Goal: Task Accomplishment & Management: Complete application form

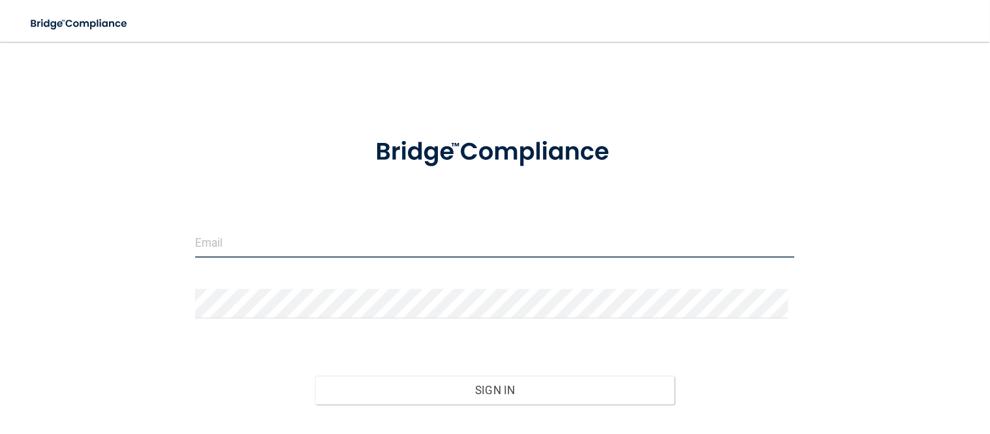
click at [279, 237] on input "email" at bounding box center [495, 242] width 600 height 29
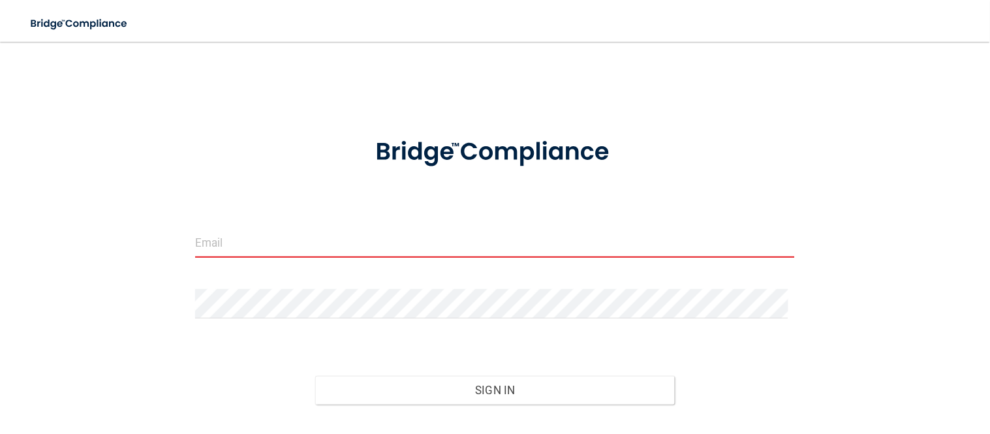
type input "[EMAIL_ADDRESS][DOMAIN_NAME]"
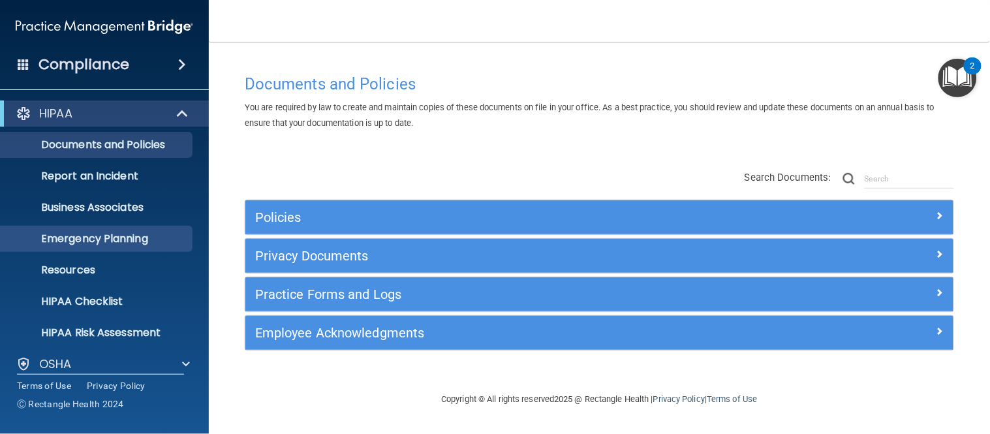
scroll to position [107, 0]
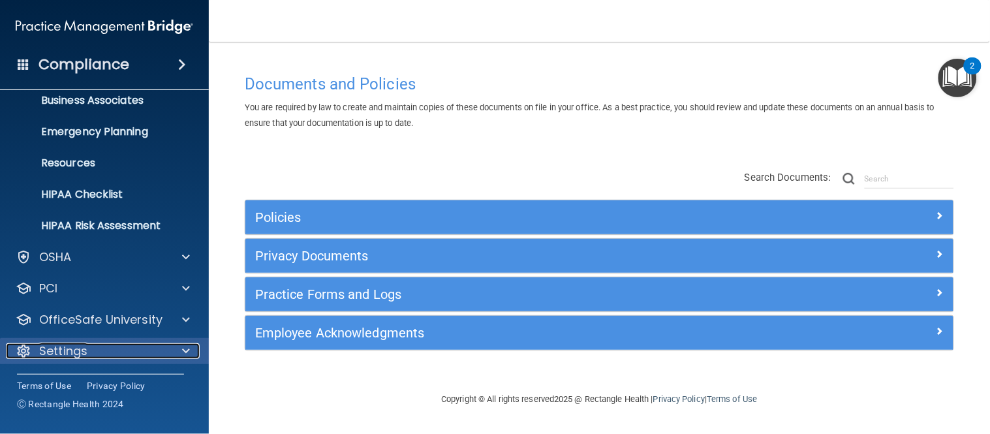
click at [133, 344] on div "Settings" at bounding box center [87, 351] width 162 height 16
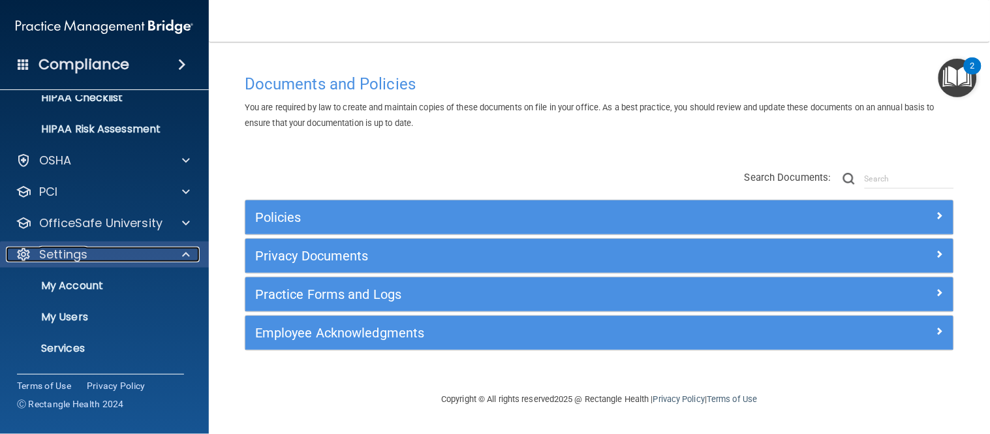
scroll to position [232, 0]
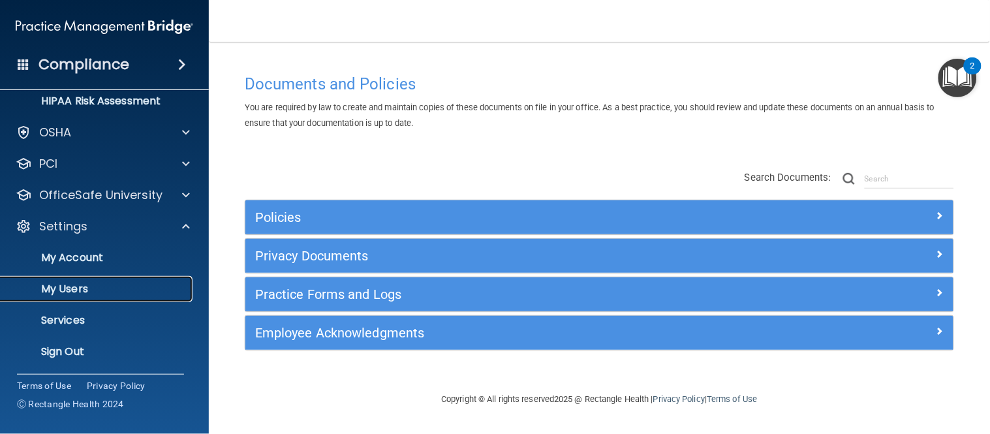
click at [95, 290] on p "My Users" at bounding box center [97, 288] width 178 height 13
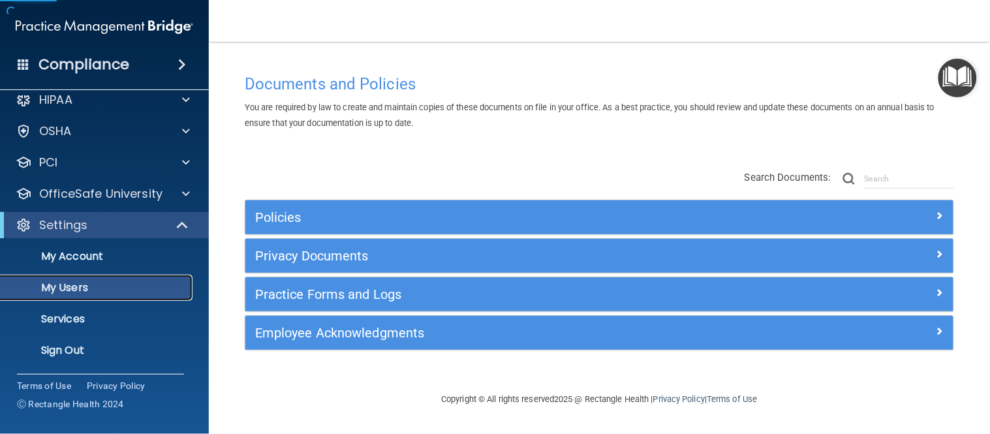
scroll to position [13, 0]
select select "20"
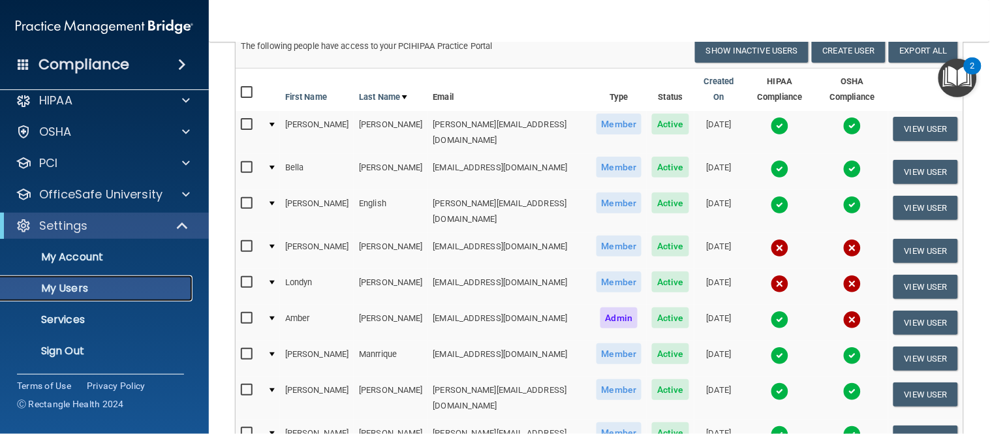
scroll to position [125, 0]
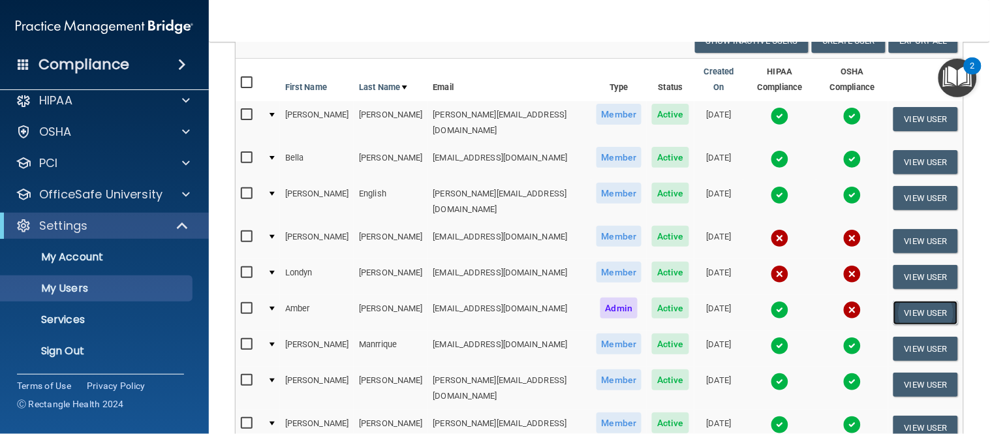
click at [912, 301] on button "View User" at bounding box center [925, 313] width 65 height 24
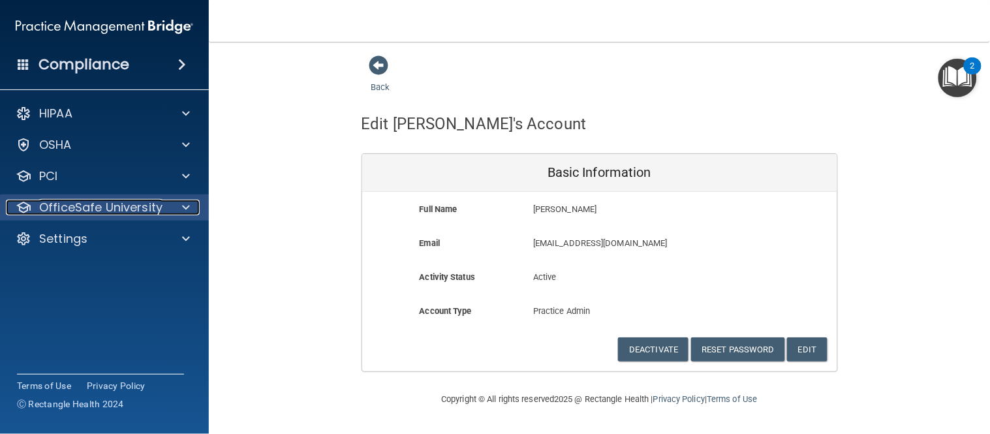
click at [170, 207] on div at bounding box center [184, 208] width 33 height 16
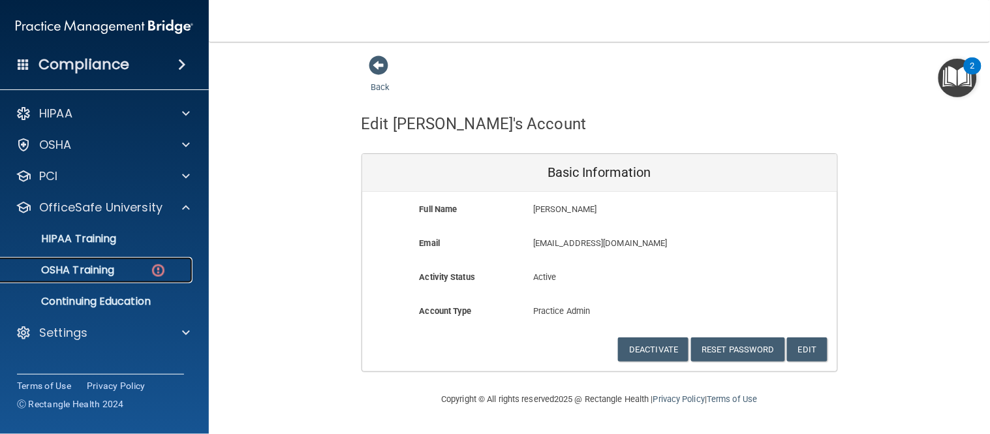
click at [114, 268] on p "OSHA Training" at bounding box center [61, 270] width 106 height 13
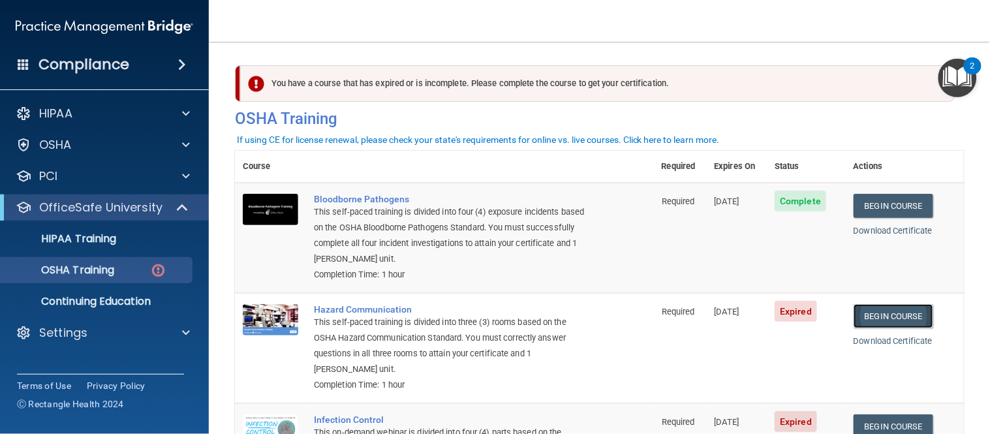
click at [895, 314] on link "Begin Course" at bounding box center [893, 316] width 80 height 24
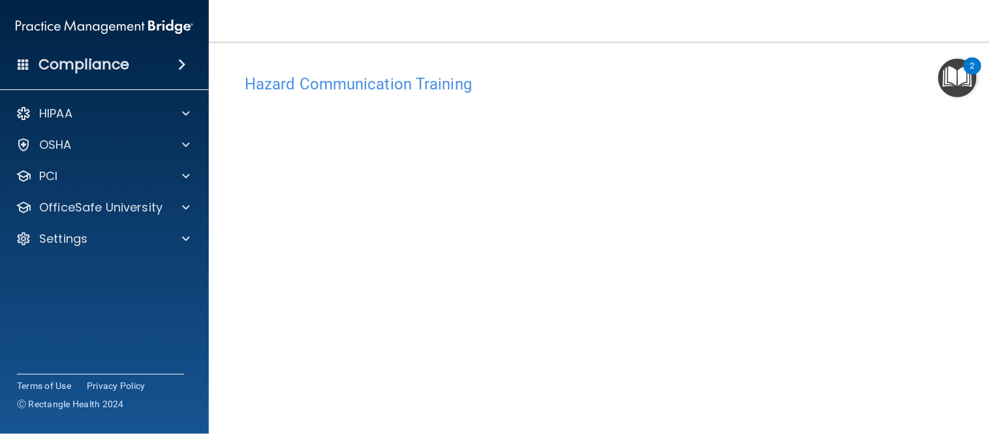
scroll to position [56, 0]
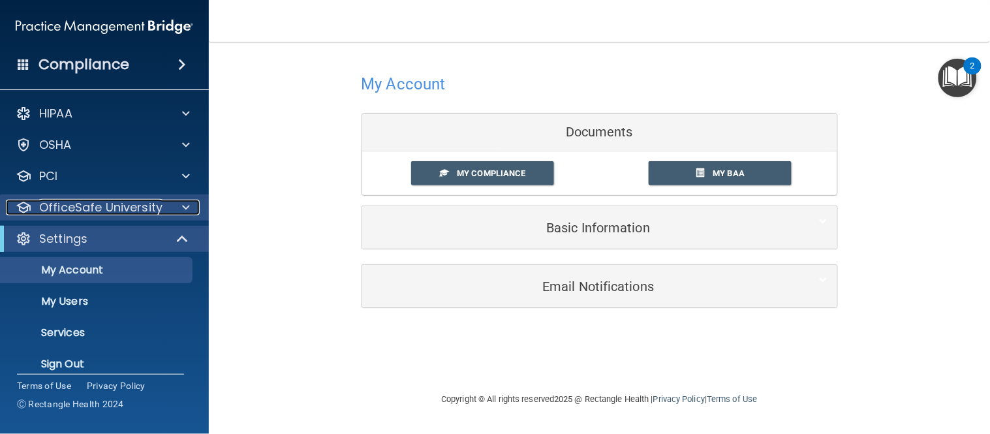
click at [155, 211] on p "OfficeSafe University" at bounding box center [100, 208] width 123 height 16
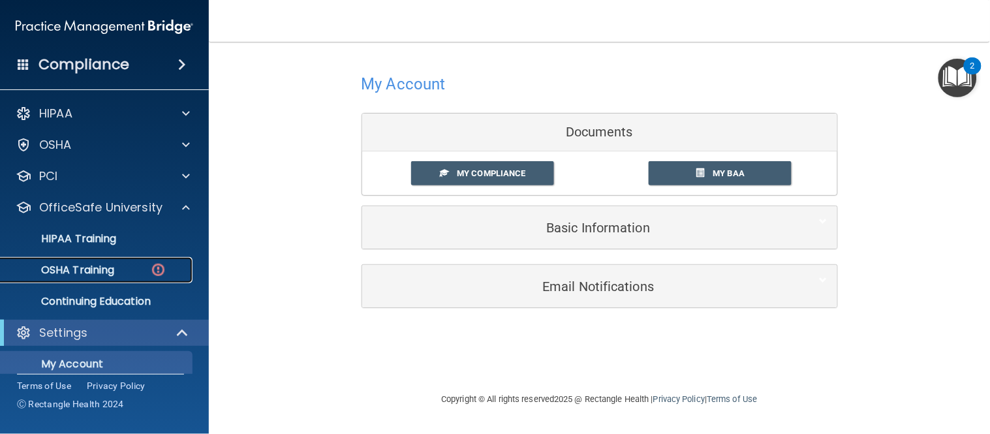
click at [99, 271] on p "OSHA Training" at bounding box center [61, 270] width 106 height 13
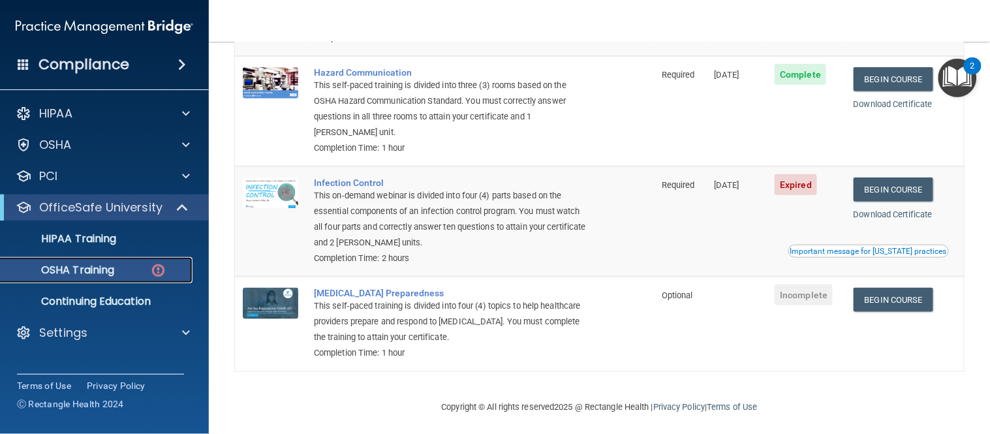
scroll to position [243, 0]
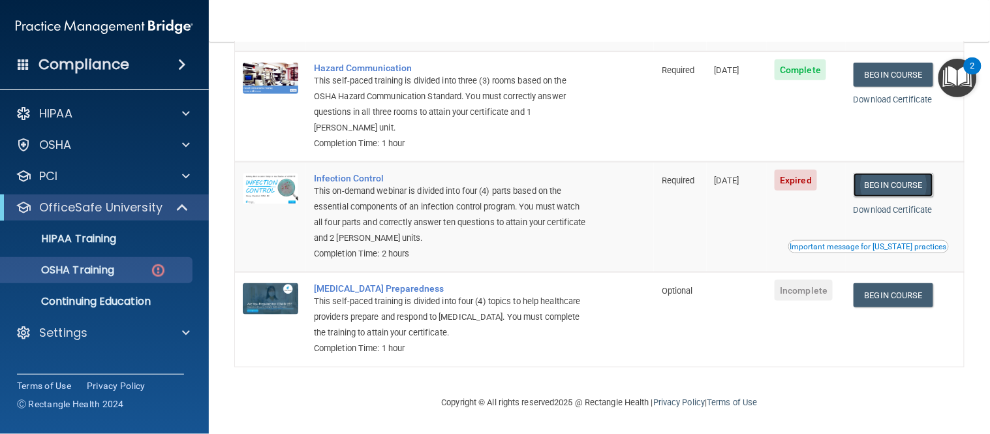
click at [898, 192] on link "Begin Course" at bounding box center [893, 185] width 80 height 24
click at [106, 265] on p "OSHA Training" at bounding box center [61, 270] width 106 height 13
click at [101, 275] on p "OSHA Training" at bounding box center [61, 270] width 106 height 13
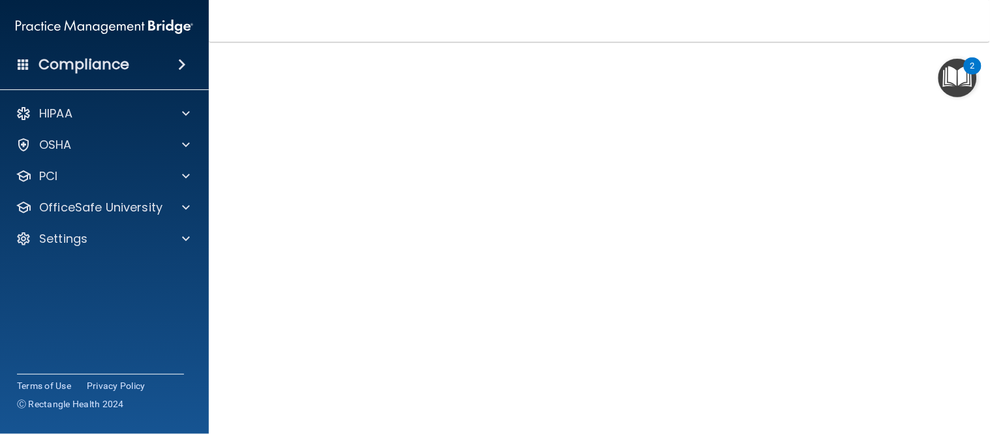
scroll to position [67, 0]
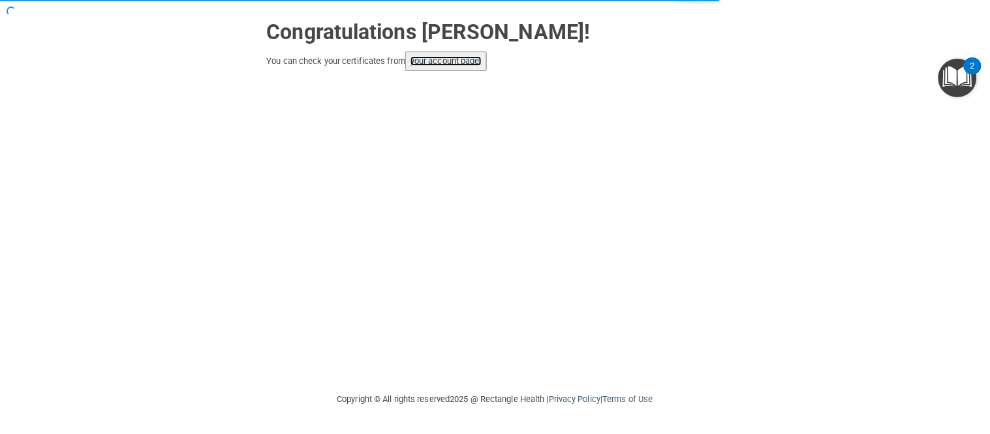
click at [454, 63] on link "your account page!" at bounding box center [445, 61] width 71 height 10
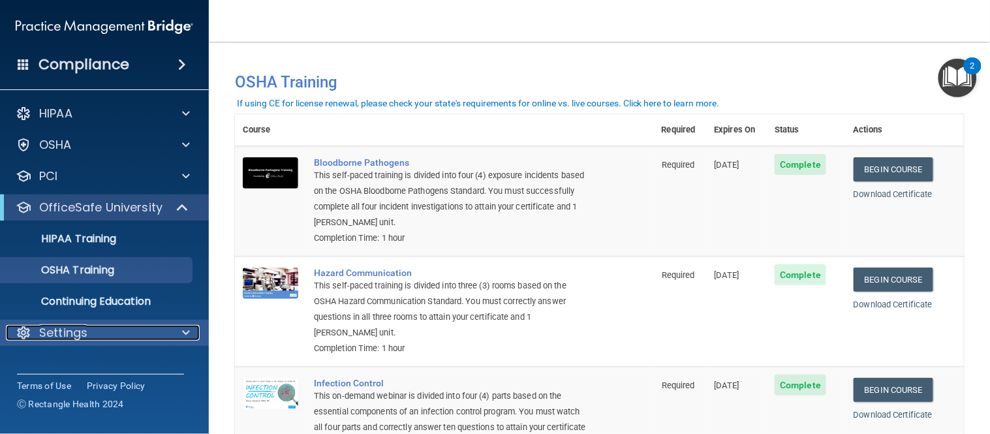
click at [124, 331] on div "Settings" at bounding box center [87, 333] width 162 height 16
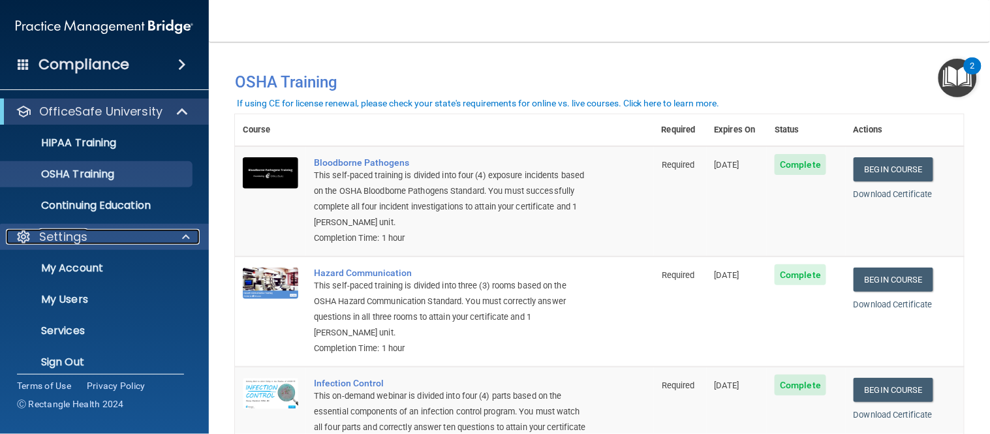
scroll to position [107, 0]
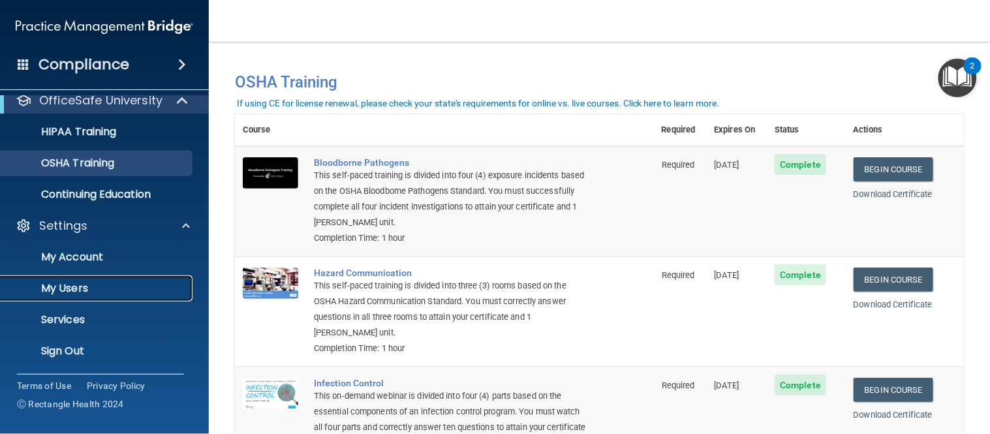
click at [74, 287] on p "My Users" at bounding box center [97, 288] width 178 height 13
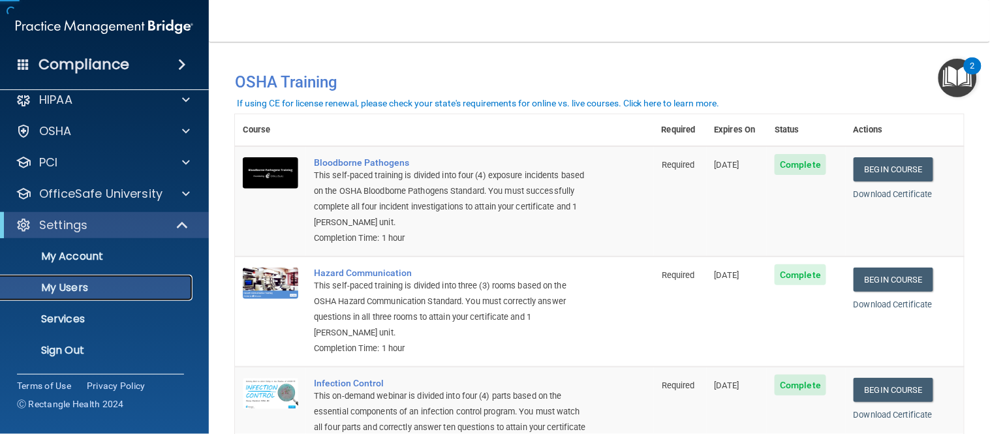
scroll to position [13, 0]
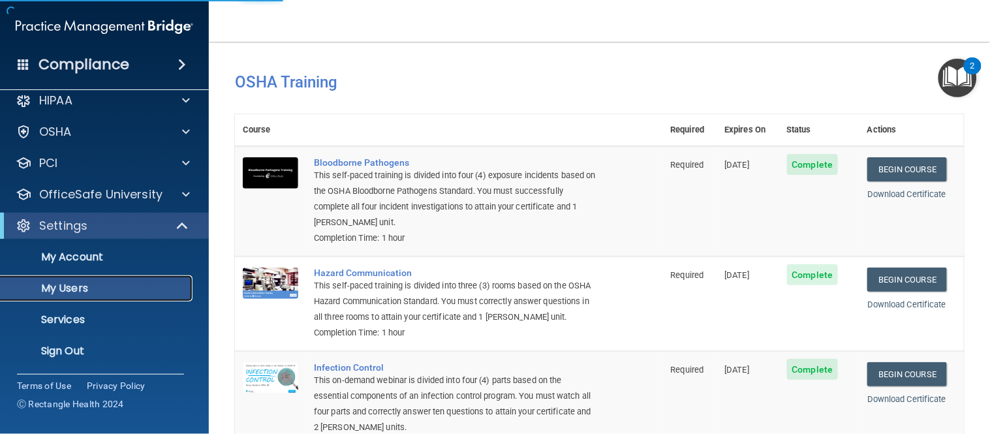
select select "20"
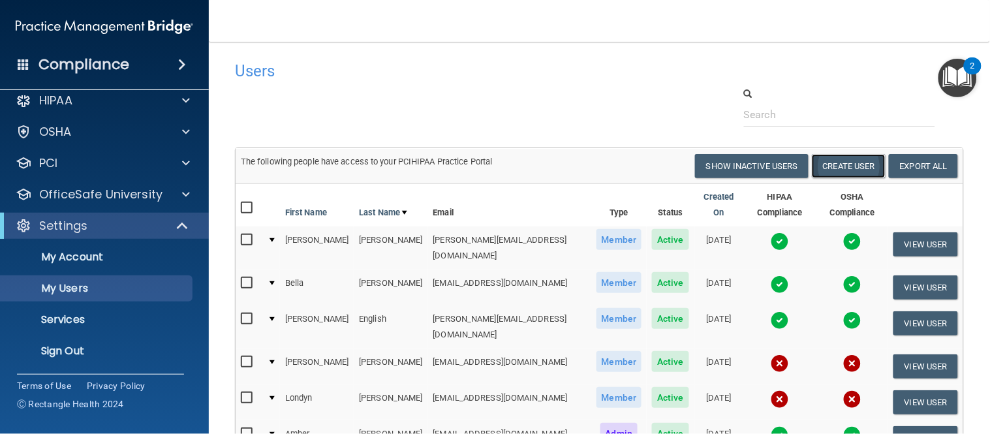
click at [830, 163] on button "Create User" at bounding box center [849, 166] width 74 height 24
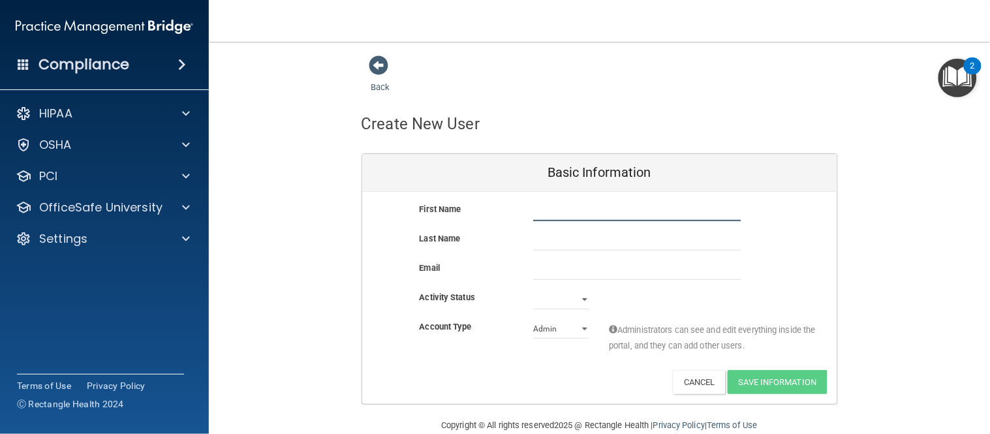
click at [586, 213] on input "text" at bounding box center [637, 212] width 208 height 20
type input "[PERSON_NAME]"
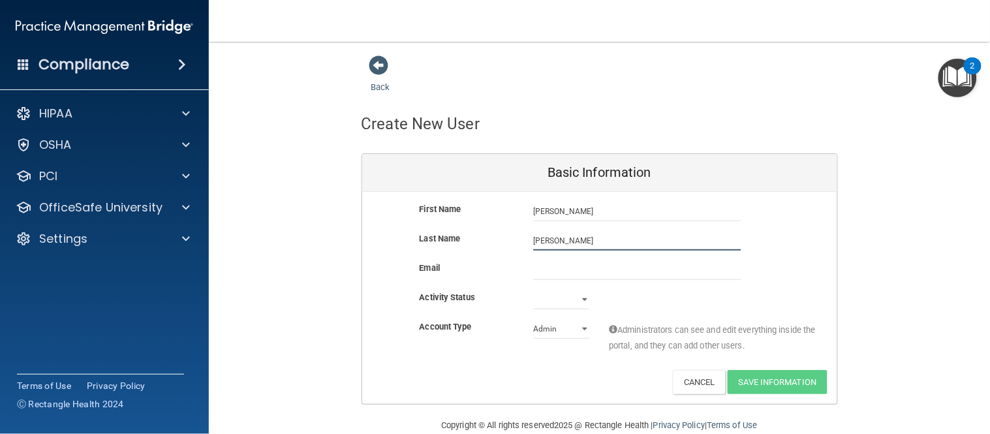
type input "[PERSON_NAME]"
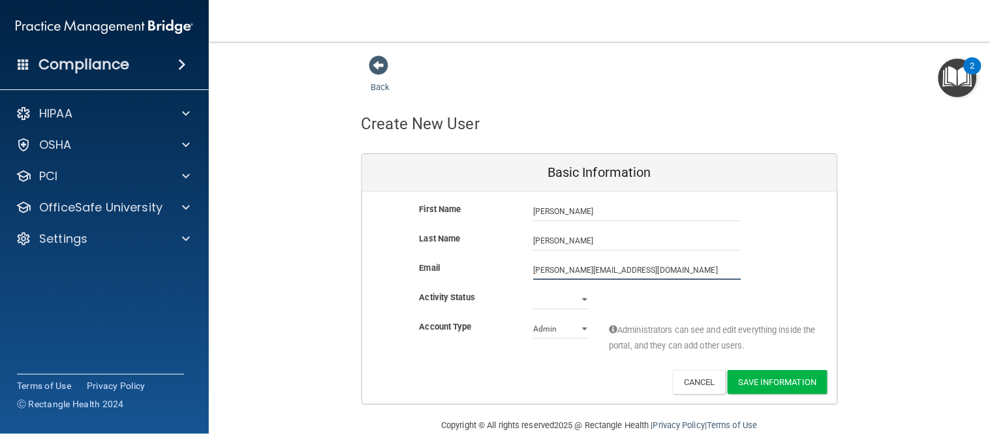
type input "[PERSON_NAME][EMAIL_ADDRESS][DOMAIN_NAME]"
click at [549, 301] on select "Active Inactive" at bounding box center [561, 300] width 56 height 20
select select "active"
click at [533, 290] on select "Active Inactive" at bounding box center [561, 300] width 56 height 20
click at [546, 328] on select "Admin Member" at bounding box center [561, 329] width 56 height 20
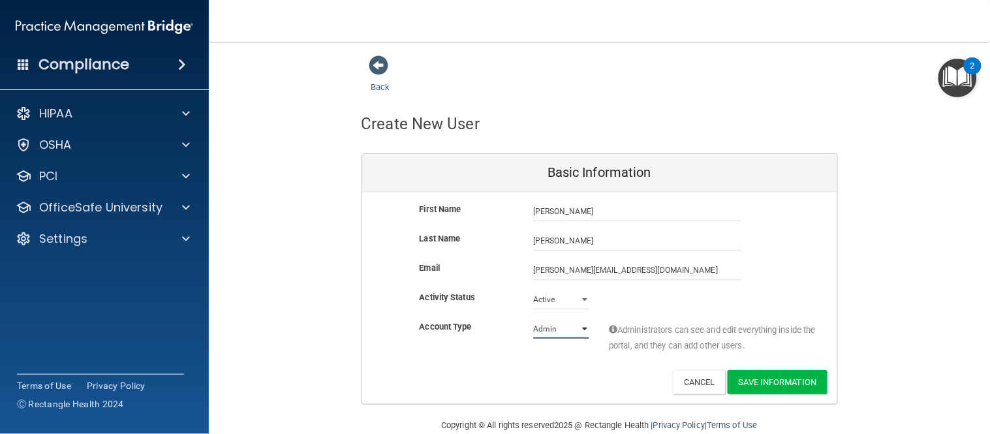
select select "practice_member"
click at [533, 319] on select "Admin Member" at bounding box center [561, 329] width 56 height 20
click at [783, 383] on button "Save Information" at bounding box center [777, 382] width 100 height 24
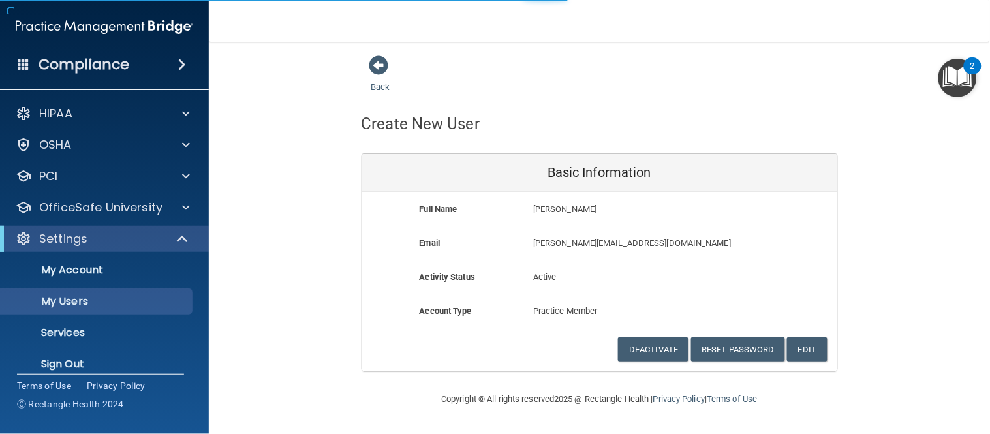
select select "20"
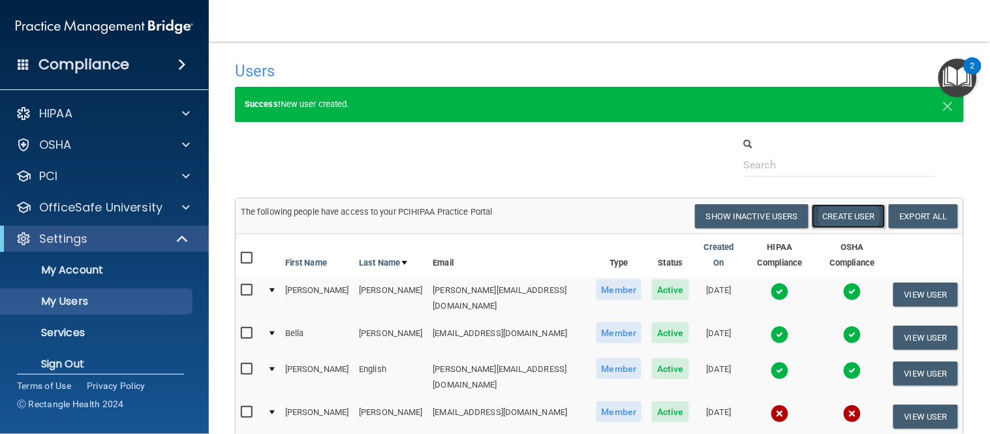
click at [840, 220] on button "Create User" at bounding box center [849, 216] width 74 height 24
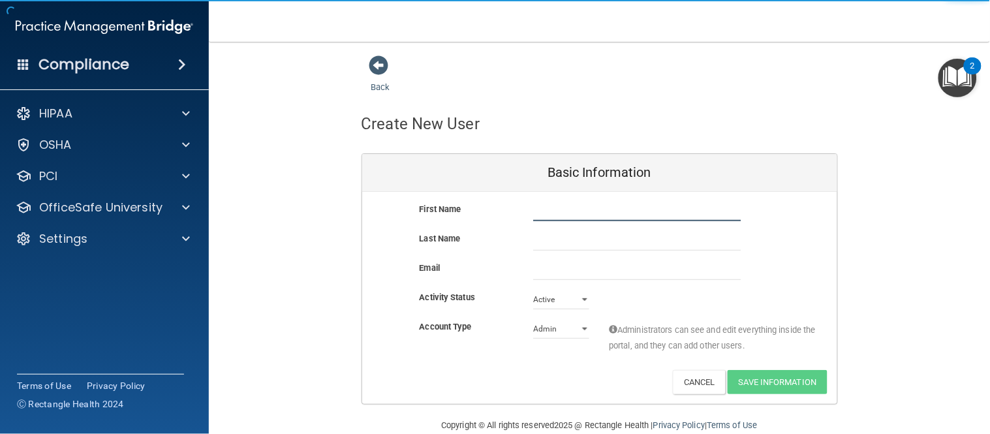
click at [620, 213] on input "text" at bounding box center [637, 212] width 208 height 20
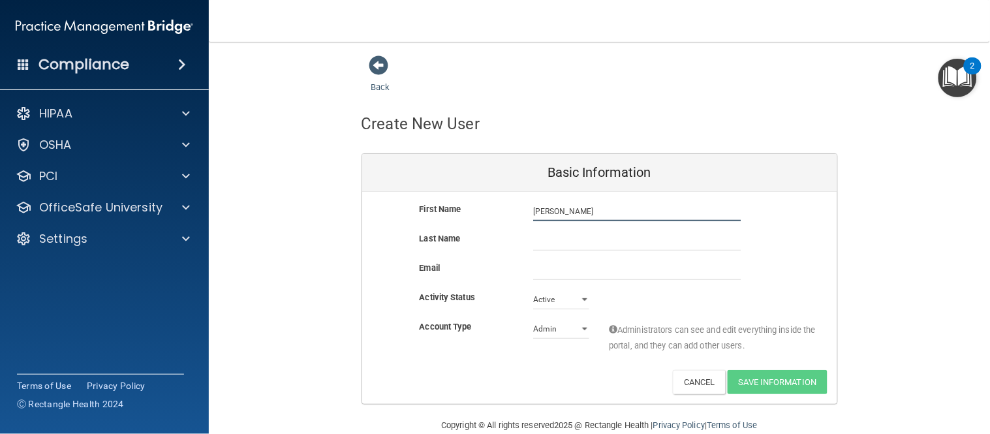
type input "[PERSON_NAME]"
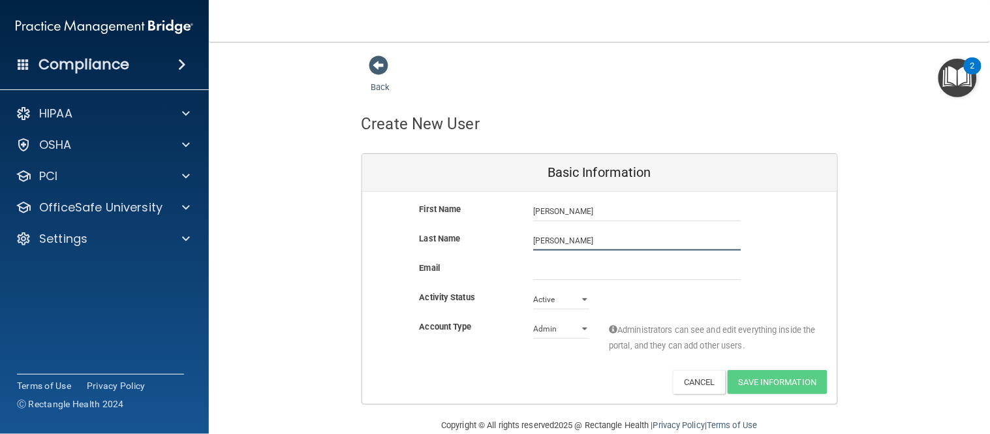
type input "[PERSON_NAME]"
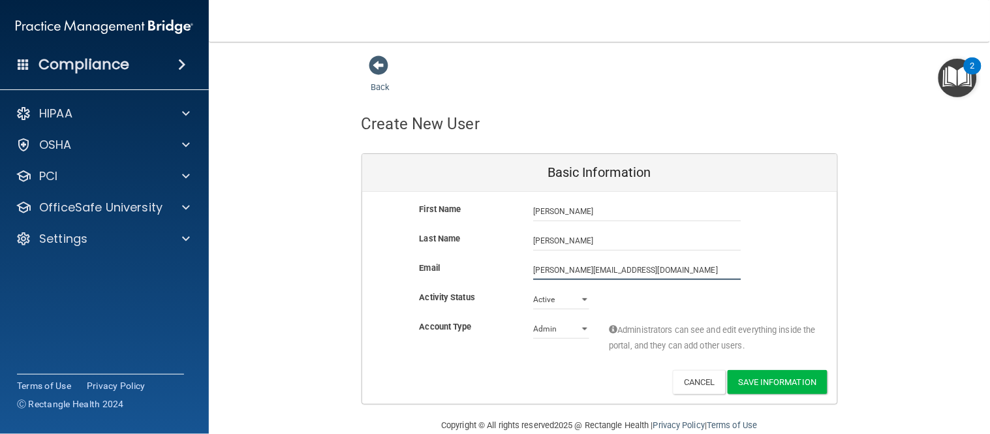
type input "[PERSON_NAME][EMAIL_ADDRESS][DOMAIN_NAME]"
click at [543, 363] on div "Account Type Practice Admin Admin Member Financial Institution Business Associa…" at bounding box center [599, 344] width 475 height 51
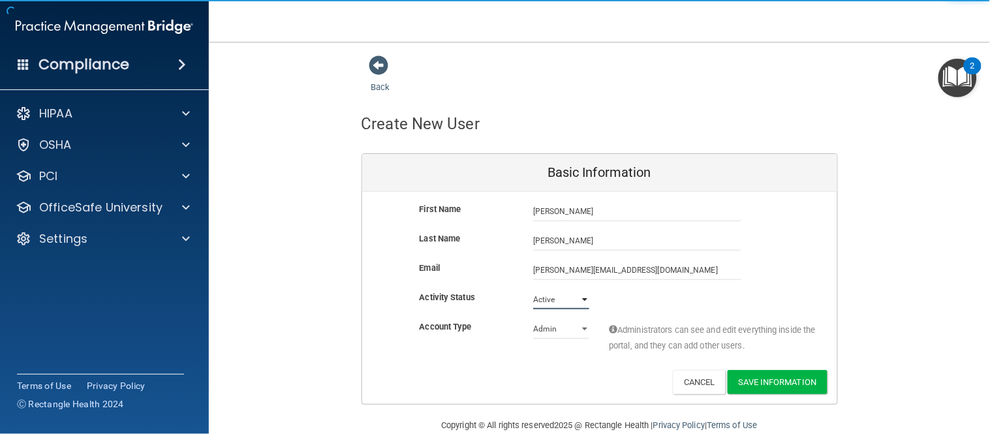
click at [555, 303] on select "Active Inactive" at bounding box center [561, 300] width 56 height 20
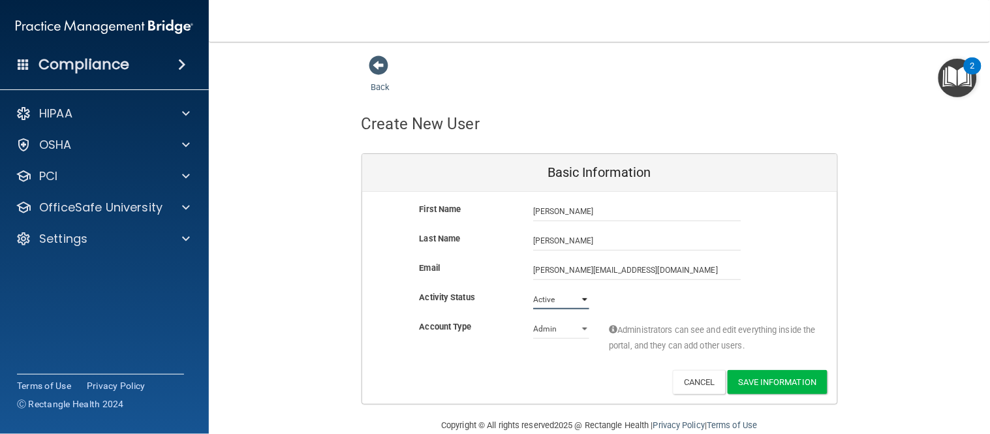
click at [533, 290] on select "Active Inactive" at bounding box center [561, 300] width 56 height 20
click at [549, 331] on select "Admin Member" at bounding box center [561, 329] width 56 height 20
select select "practice_member"
click at [533, 319] on select "Admin Member" at bounding box center [561, 329] width 56 height 20
click at [768, 384] on button "Save Information" at bounding box center [777, 382] width 100 height 24
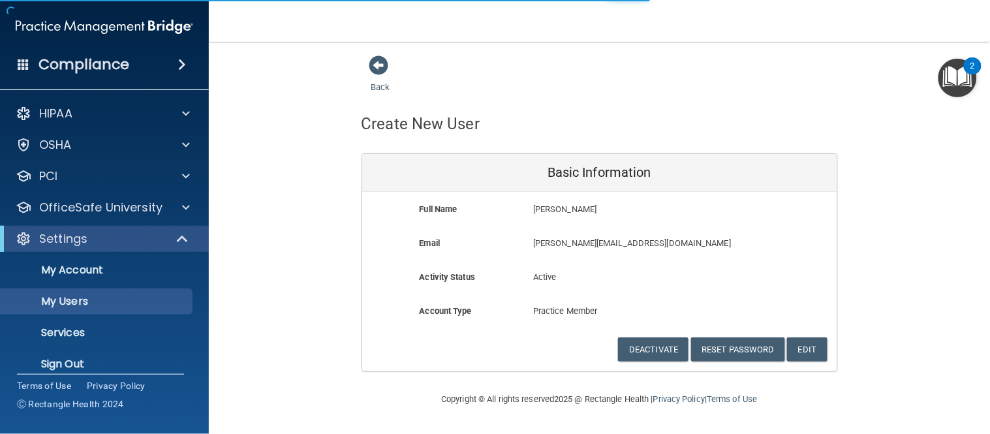
select select "20"
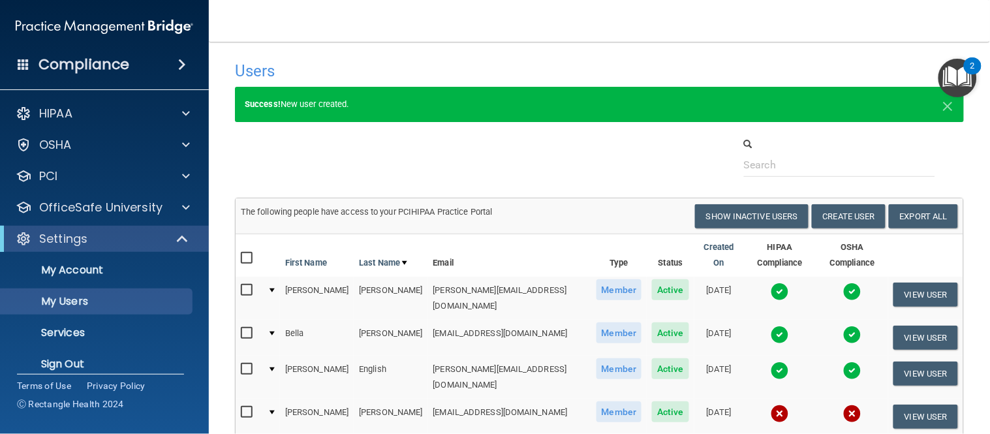
click at [838, 230] on td "The following people have access to your PCIHIPAA Practice Portal Resend Invite…" at bounding box center [599, 216] width 727 height 35
click at [840, 219] on button "Create User" at bounding box center [849, 216] width 74 height 24
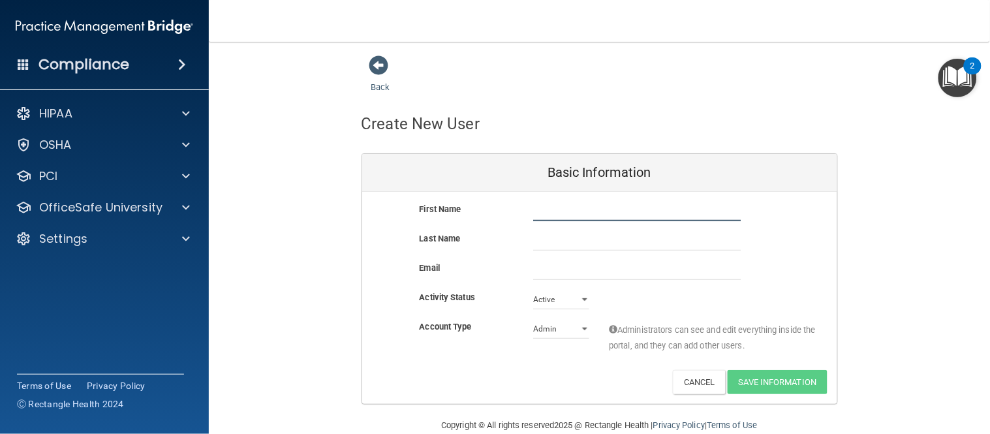
click at [641, 210] on input "text" at bounding box center [637, 212] width 208 height 20
type input "M"
type input "[PERSON_NAME]"
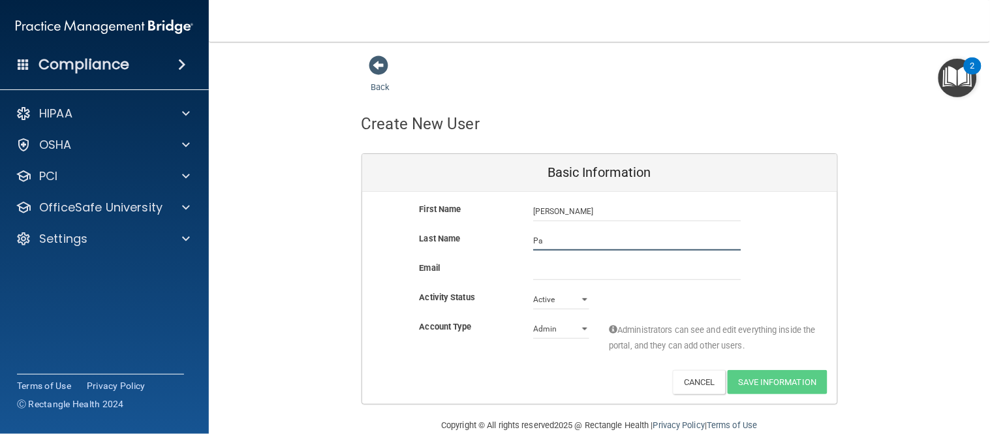
type input "P"
type input "[PERSON_NAME]"
click at [493, 273] on div "Email" at bounding box center [467, 268] width 114 height 16
click at [556, 275] on input "email" at bounding box center [637, 270] width 208 height 20
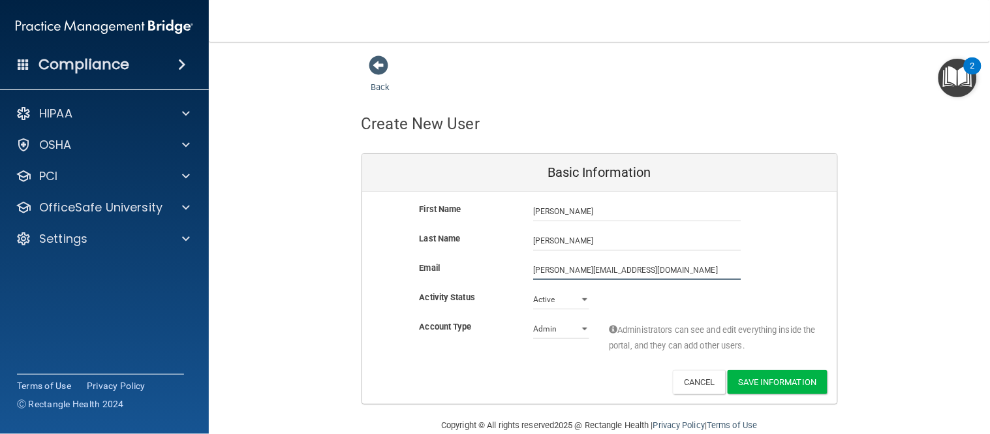
type input "[PERSON_NAME][EMAIL_ADDRESS][DOMAIN_NAME]"
click at [518, 378] on div "Deactivate Reset Password Edit Cancel Save Information" at bounding box center [599, 382] width 475 height 24
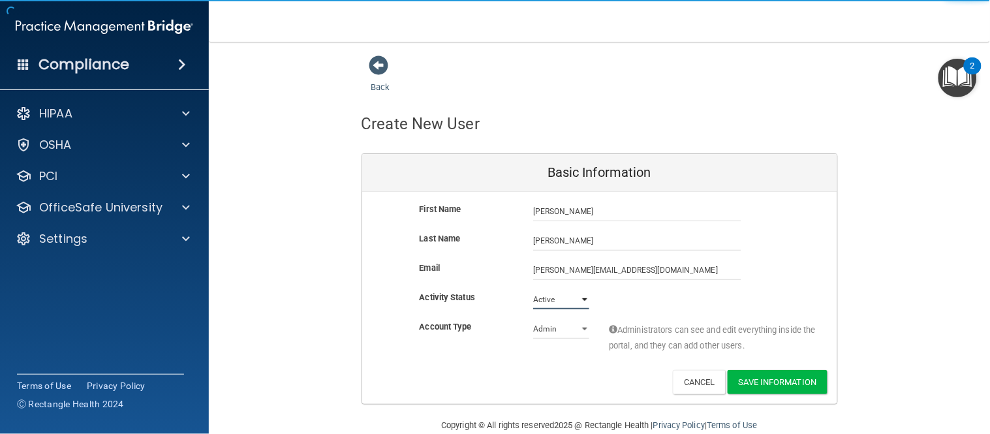
click at [551, 299] on select "Active Inactive" at bounding box center [561, 300] width 56 height 20
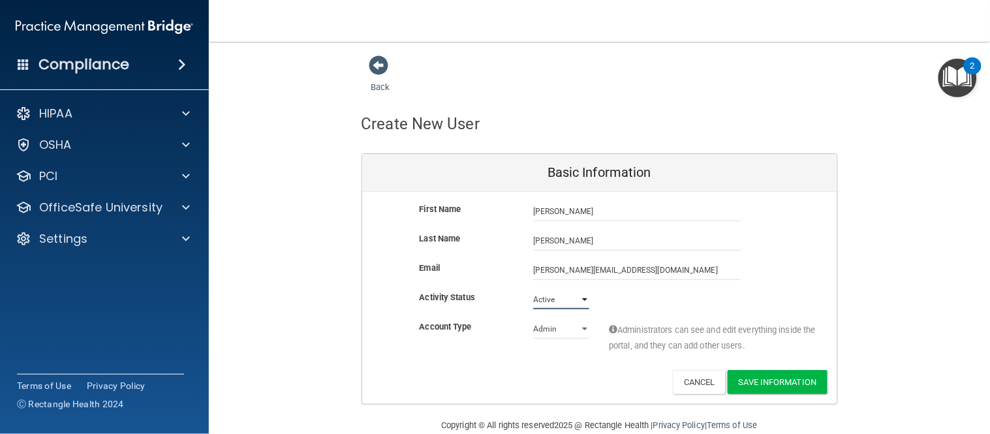
click at [533, 290] on select "Active Inactive" at bounding box center [561, 300] width 56 height 20
click at [543, 325] on select "Admin Member" at bounding box center [561, 329] width 56 height 20
select select "practice_member"
click at [533, 319] on select "Admin Member" at bounding box center [561, 329] width 56 height 20
click at [770, 386] on button "Save Information" at bounding box center [777, 382] width 100 height 24
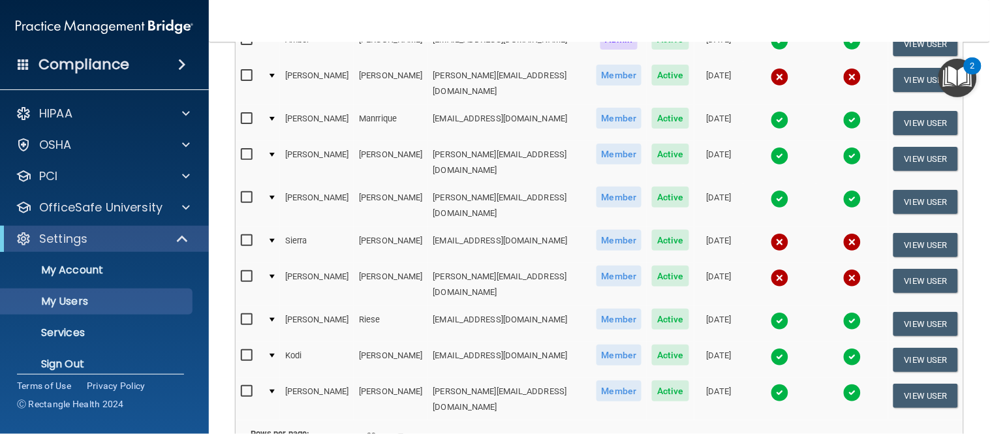
scroll to position [502, 0]
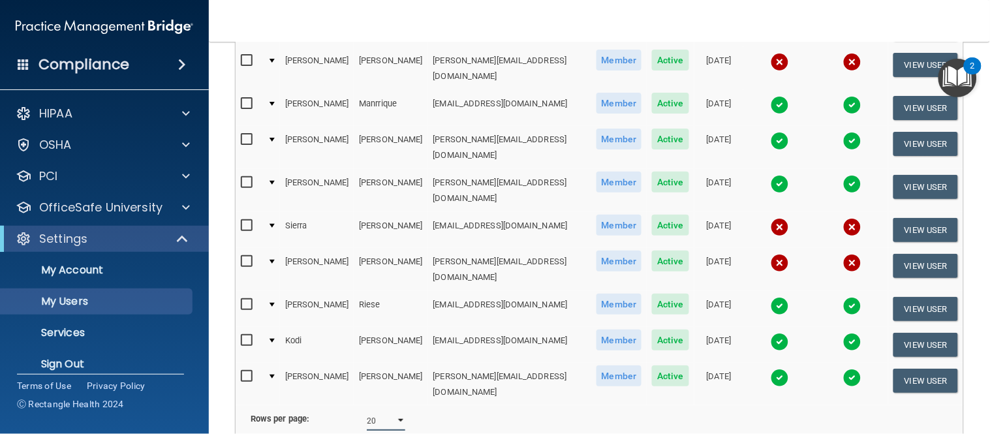
click at [381, 411] on select "10 20 30 40 all" at bounding box center [386, 421] width 38 height 20
select select "16"
click at [367, 411] on select "10 20 30 40 all" at bounding box center [386, 421] width 38 height 20
